Goal: Information Seeking & Learning: Get advice/opinions

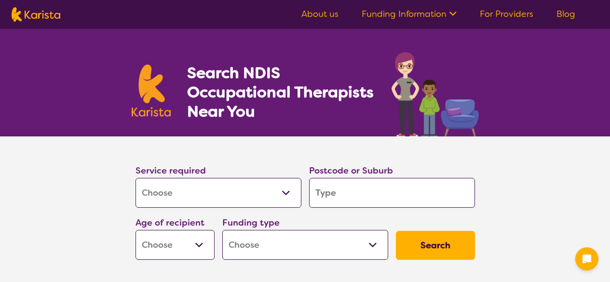
select select "[MEDICAL_DATA]"
click at [339, 192] on input "search" at bounding box center [392, 193] width 166 height 30
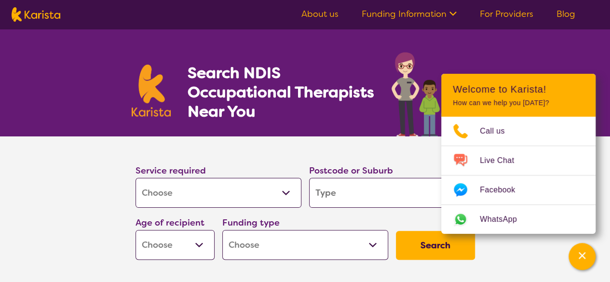
type input "2"
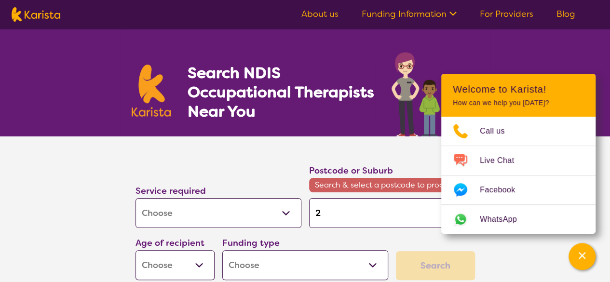
type input "27"
type input "275"
type input "2750"
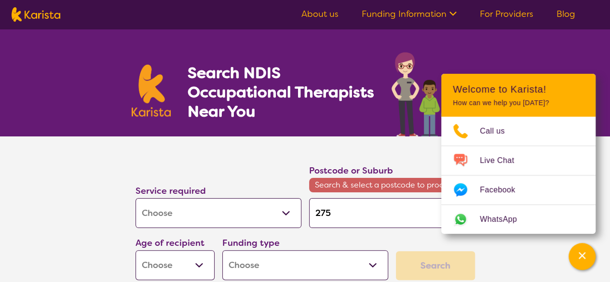
type input "2750"
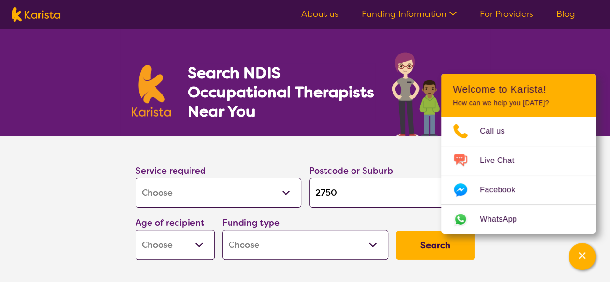
type input "2750"
click at [396, 231] on button "Search" at bounding box center [435, 245] width 79 height 29
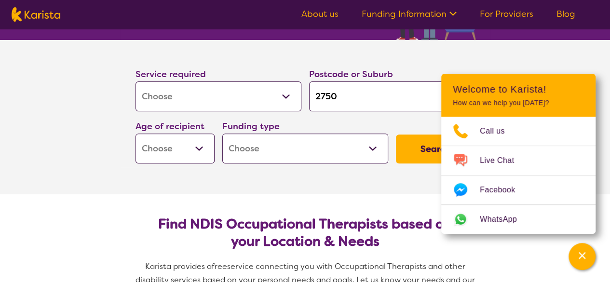
click at [266, 98] on select "Allied Health Assistant Assessment ([MEDICAL_DATA] or [MEDICAL_DATA]) Behaviour…" at bounding box center [219, 97] width 166 height 30
click at [136, 82] on select "Allied Health Assistant Assessment ([MEDICAL_DATA] or [MEDICAL_DATA]) Behaviour…" at bounding box center [219, 97] width 166 height 30
click at [200, 140] on select "Early Childhood - 0 to 9 Child - 10 to 11 Adolescent - 12 to 17 Adult - 18 to 6…" at bounding box center [175, 149] width 79 height 30
select select "AD"
click at [136, 134] on select "Early Childhood - 0 to 9 Child - 10 to 11 Adolescent - 12 to 17 Adult - 18 to 6…" at bounding box center [175, 149] width 79 height 30
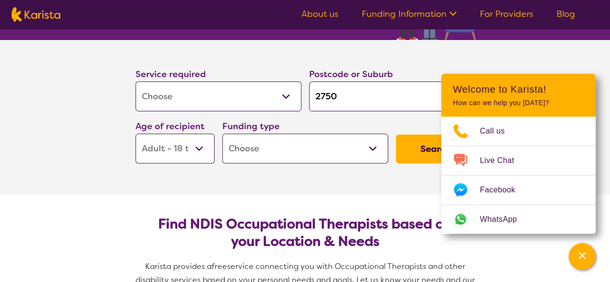
select select "AD"
click at [327, 155] on select "Home Care Package (HCP) National Disability Insurance Scheme (NDIS) I don't know" at bounding box center [305, 149] width 166 height 30
select select "i-don-t-know"
click at [222, 134] on select "Home Care Package (HCP) National Disability Insurance Scheme (NDIS) I don't know" at bounding box center [305, 149] width 166 height 30
select select "i-don-t-know"
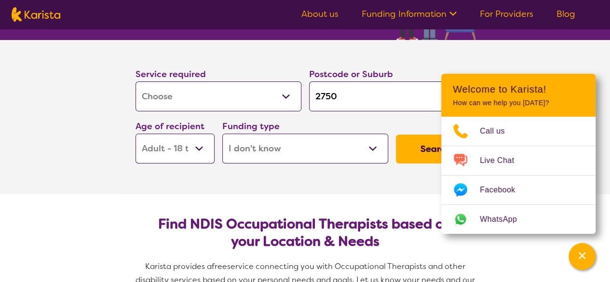
click at [421, 138] on button "Search" at bounding box center [435, 149] width 79 height 29
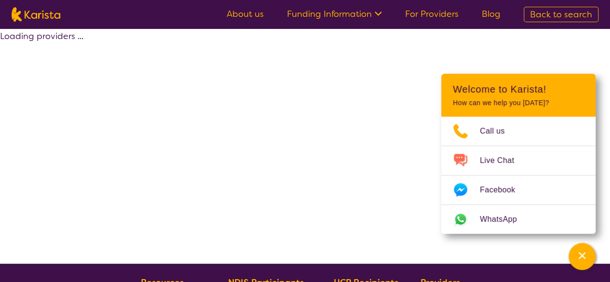
select select "[MEDICAL_DATA]"
select select "AD"
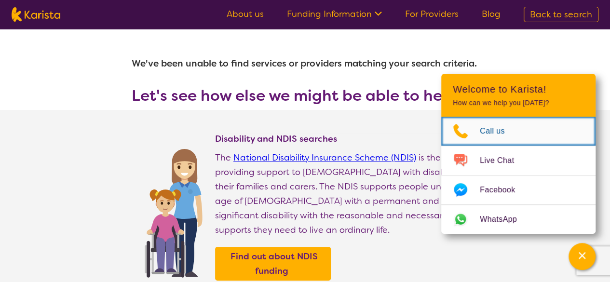
click at [493, 130] on span "Call us" at bounding box center [498, 131] width 37 height 14
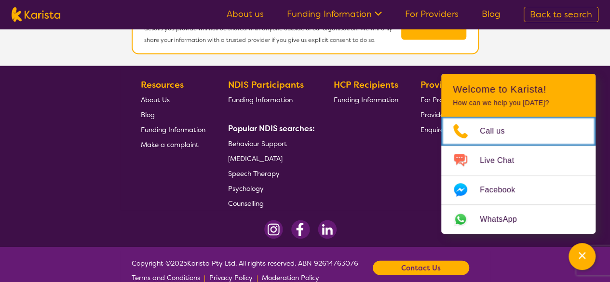
scroll to position [998, 0]
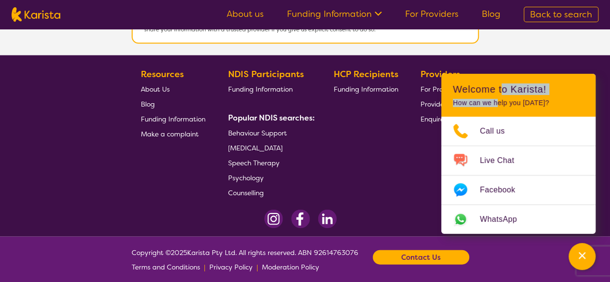
drag, startPoint x: 503, startPoint y: 85, endPoint x: 484, endPoint y: 155, distance: 72.4
click at [495, 102] on header "Welcome to Karista! How can we help you [DATE]?" at bounding box center [518, 95] width 154 height 43
click at [575, 251] on div "Channel Menu" at bounding box center [581, 256] width 19 height 21
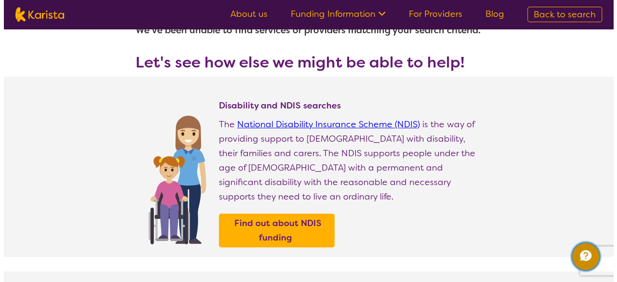
scroll to position [0, 0]
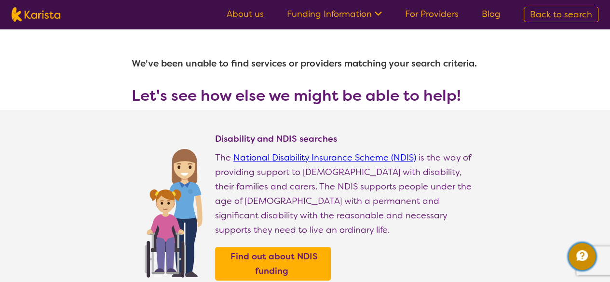
click at [569, 243] on button "Channel Menu" at bounding box center [582, 256] width 27 height 27
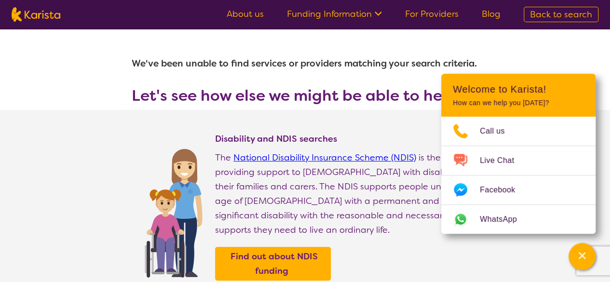
click at [366, 19] on link "Funding Information" at bounding box center [334, 14] width 95 height 12
